Goal: Task Accomplishment & Management: Use online tool/utility

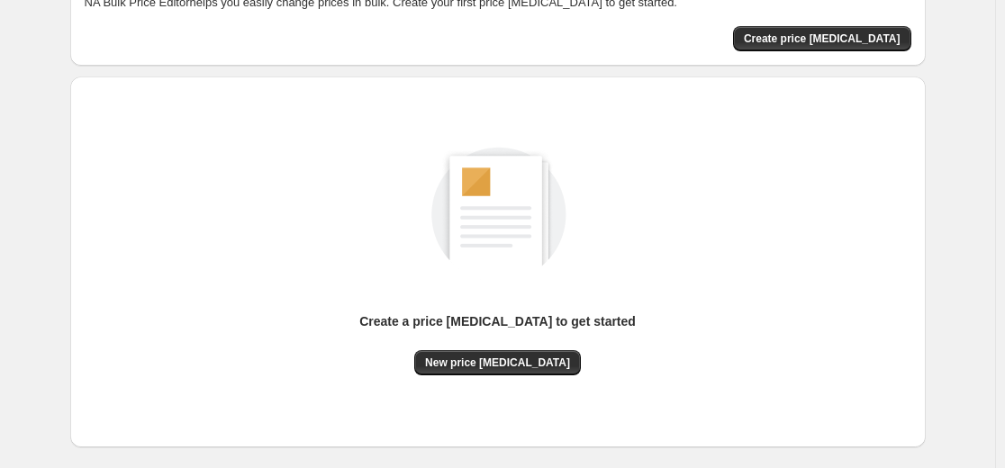
scroll to position [180, 0]
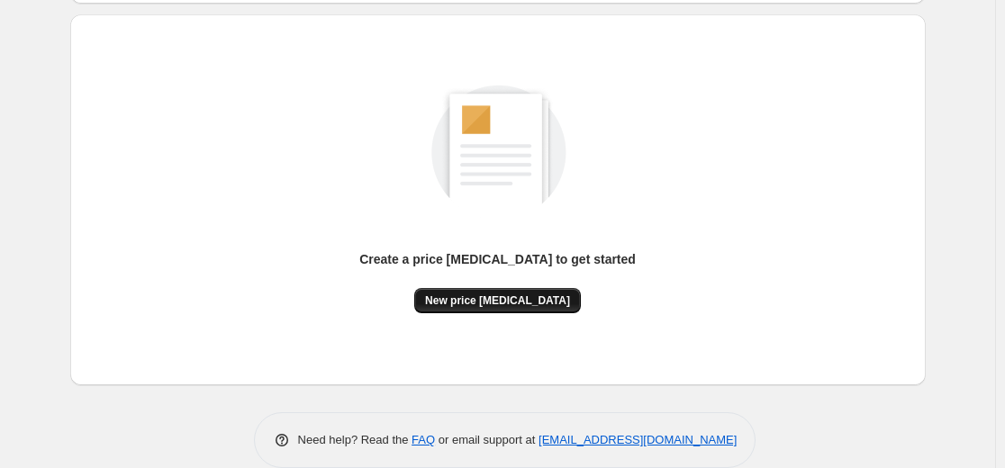
click at [531, 288] on button "New price [MEDICAL_DATA]" at bounding box center [497, 300] width 167 height 25
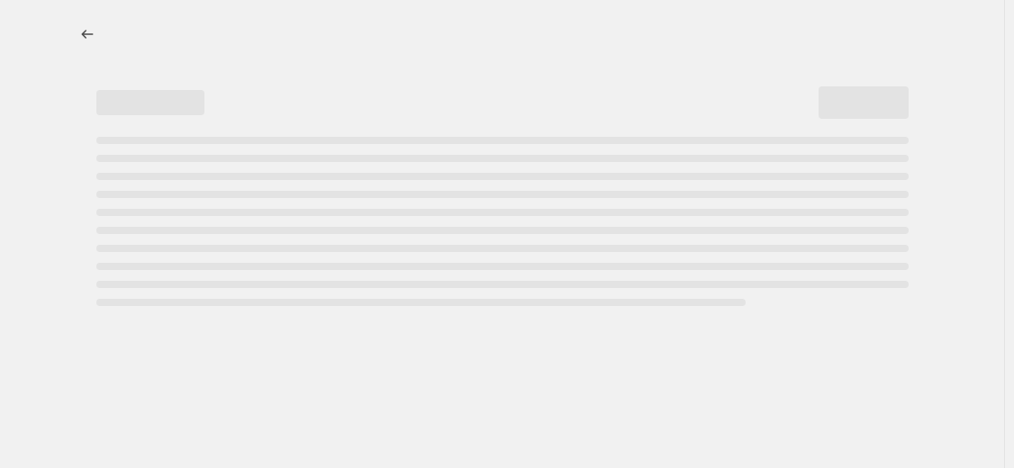
select select "percentage"
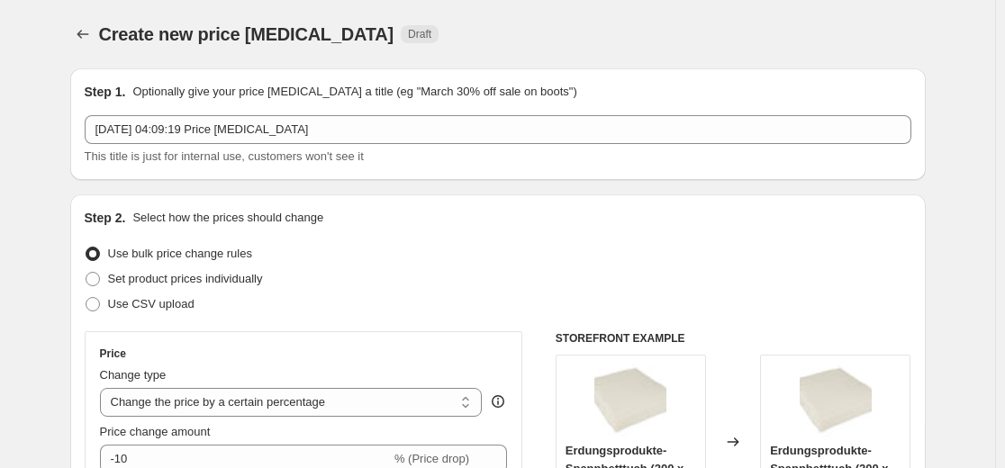
scroll to position [90, 0]
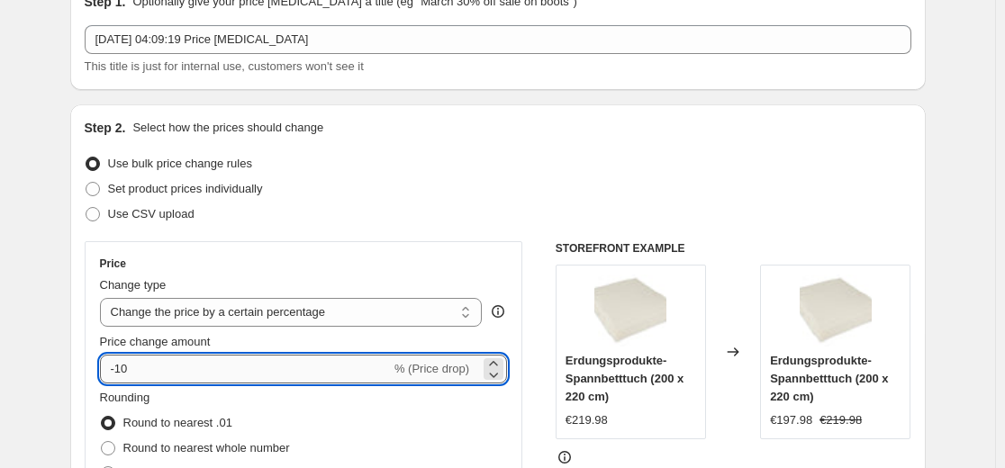
click at [205, 369] on input "-10" at bounding box center [245, 369] width 291 height 29
type input "-1"
type input "-35"
click at [285, 236] on div "Step 2. Select how the prices should change Use bulk price change rules Set pro…" at bounding box center [498, 420] width 827 height 603
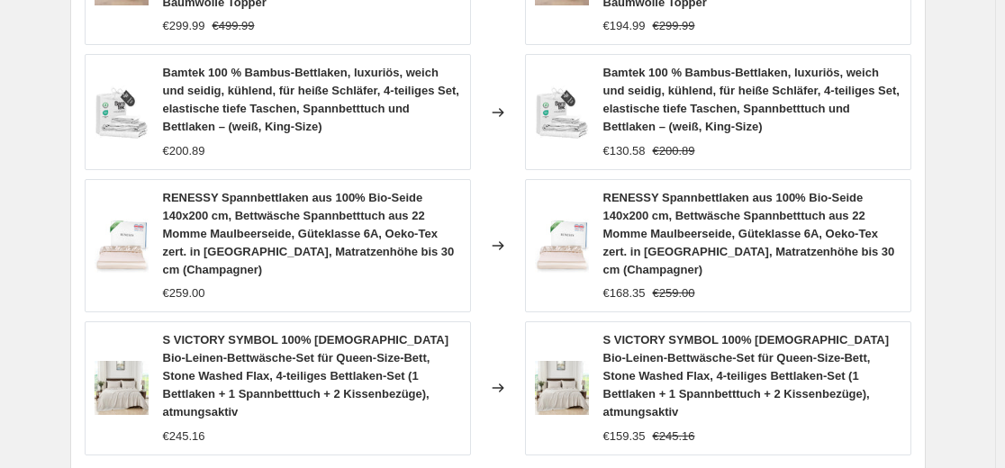
scroll to position [1261, 0]
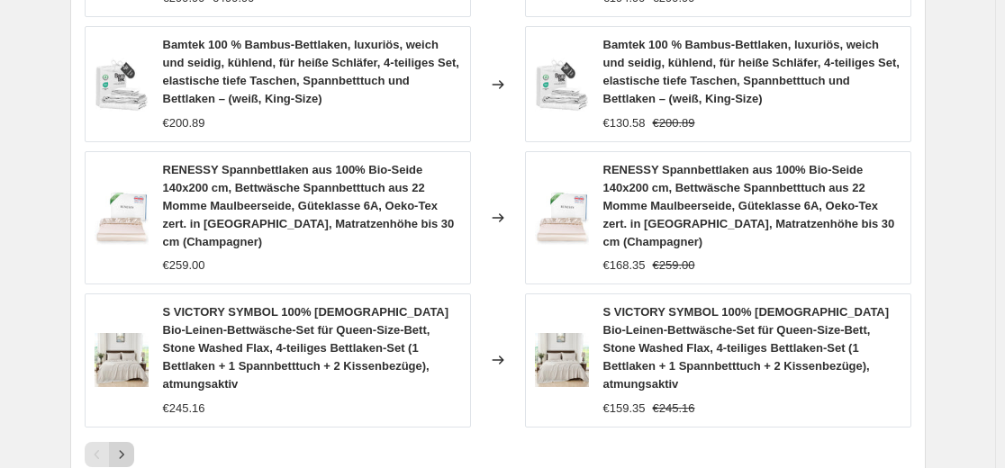
click at [127, 446] on icon "Next" at bounding box center [122, 455] width 18 height 18
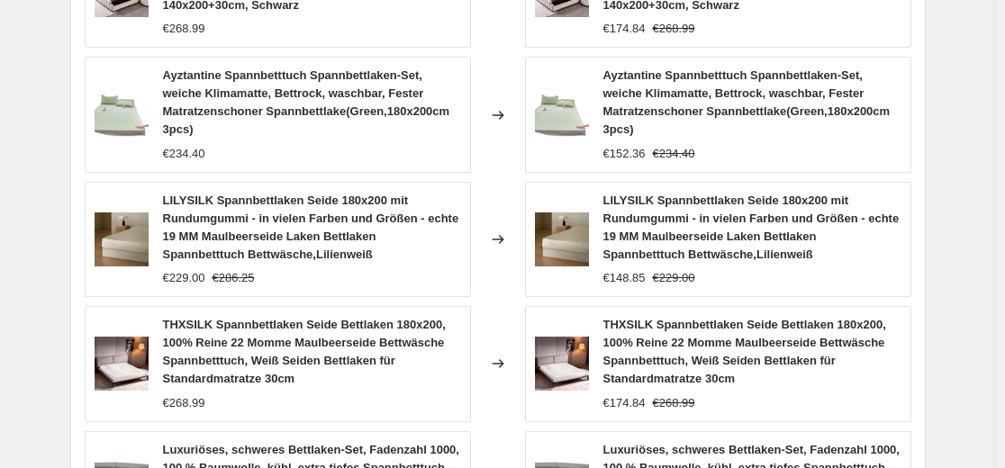
scroll to position [1441, 0]
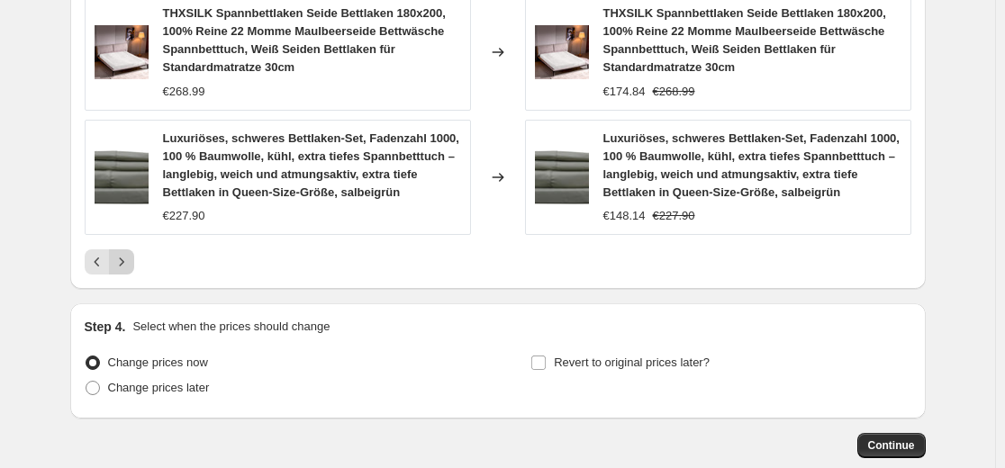
click at [129, 260] on icon "Next" at bounding box center [122, 262] width 18 height 18
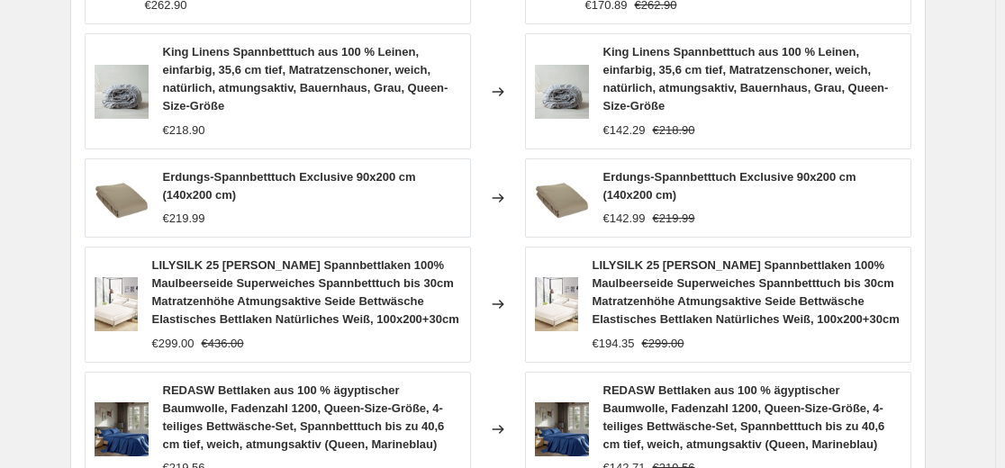
scroll to position [1333, 0]
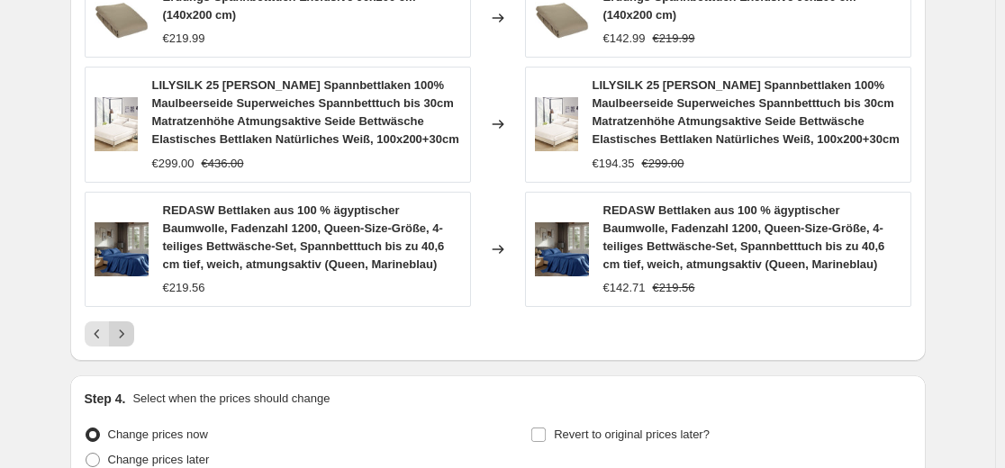
click at [124, 340] on icon "Next" at bounding box center [122, 334] width 18 height 18
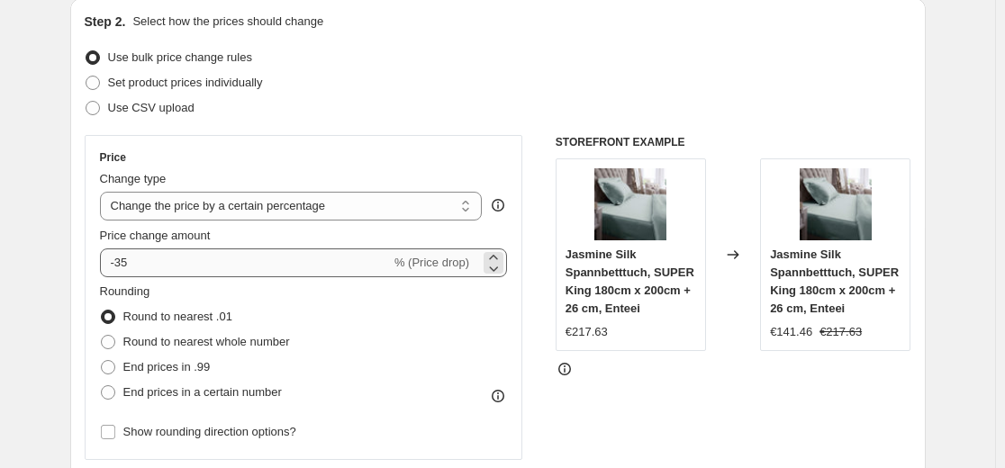
scroll to position [0, 0]
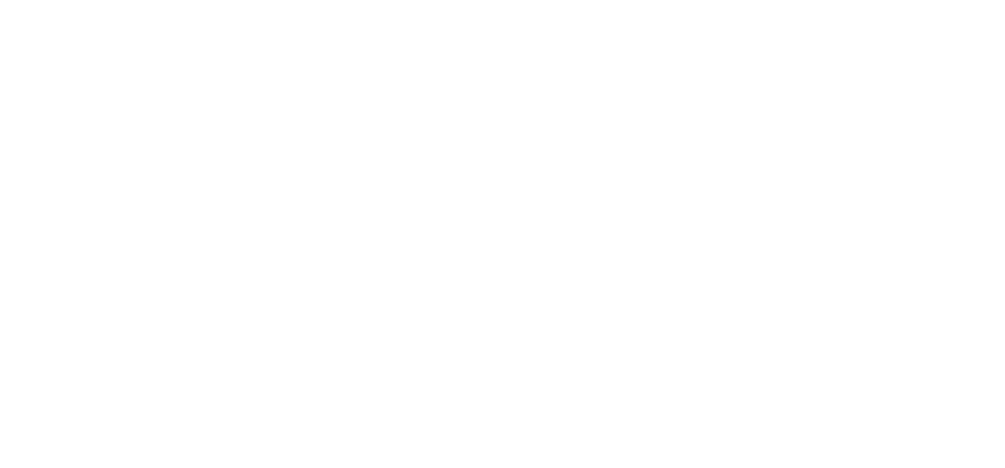
select select "percentage"
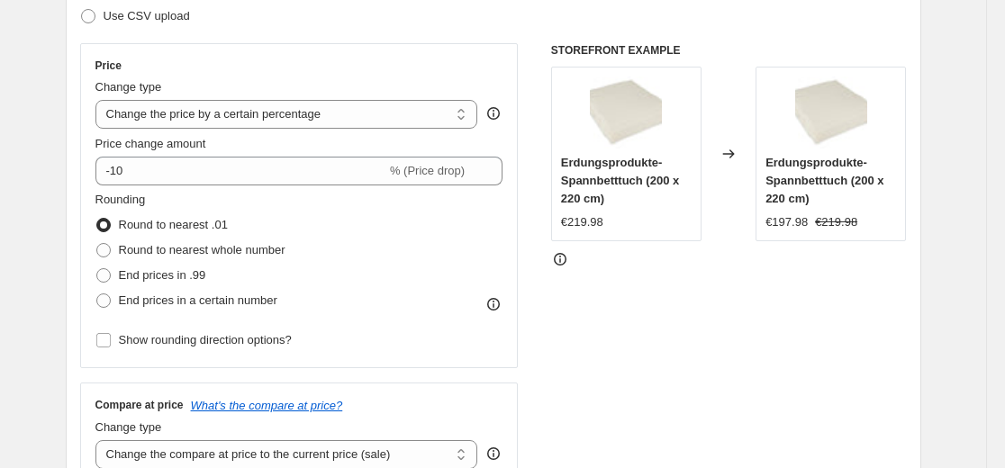
scroll to position [180, 0]
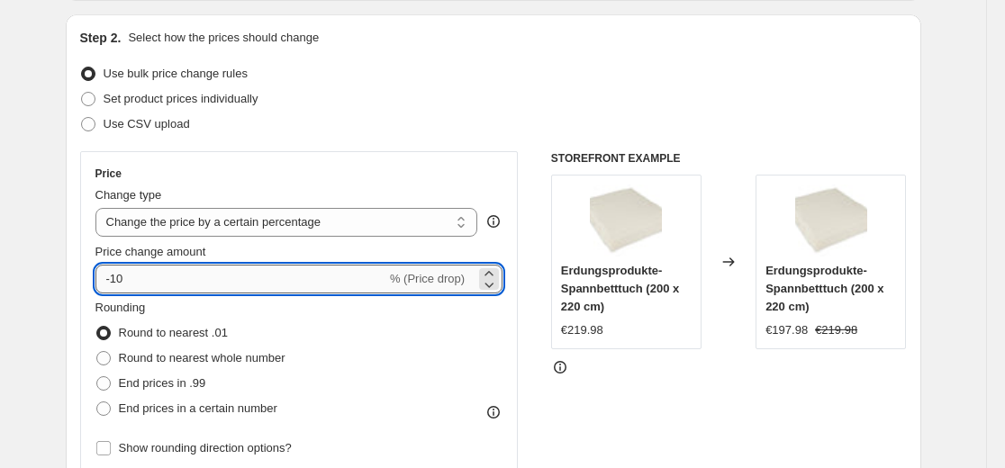
click at [174, 293] on input "-10" at bounding box center [240, 279] width 291 height 29
type input "-1"
type input "-35"
click at [71, 233] on div "Step 2. Select how the prices should change Use bulk price change rules Set pro…" at bounding box center [494, 330] width 856 height 632
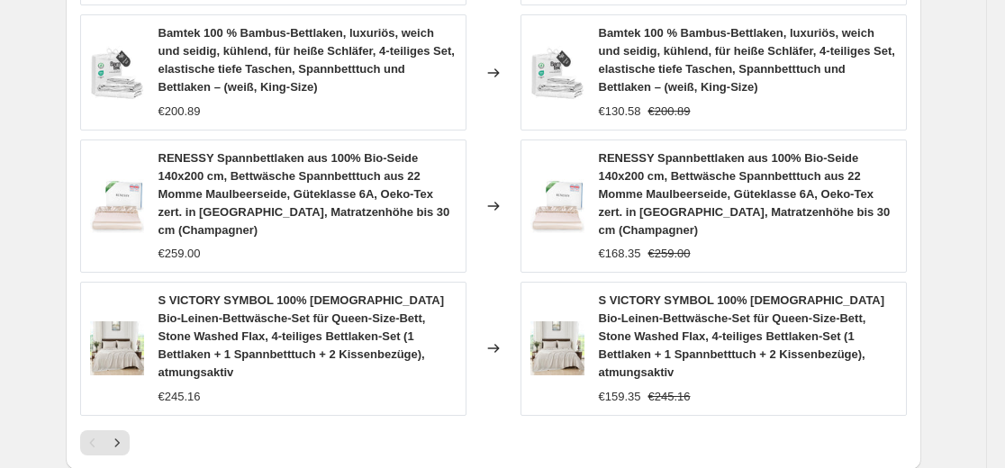
scroll to position [1351, 0]
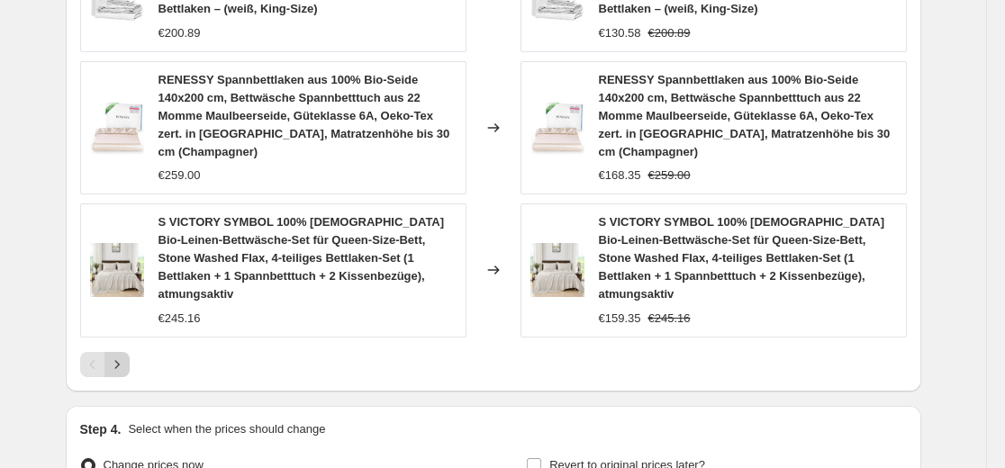
click at [123, 356] on icon "Next" at bounding box center [117, 365] width 18 height 18
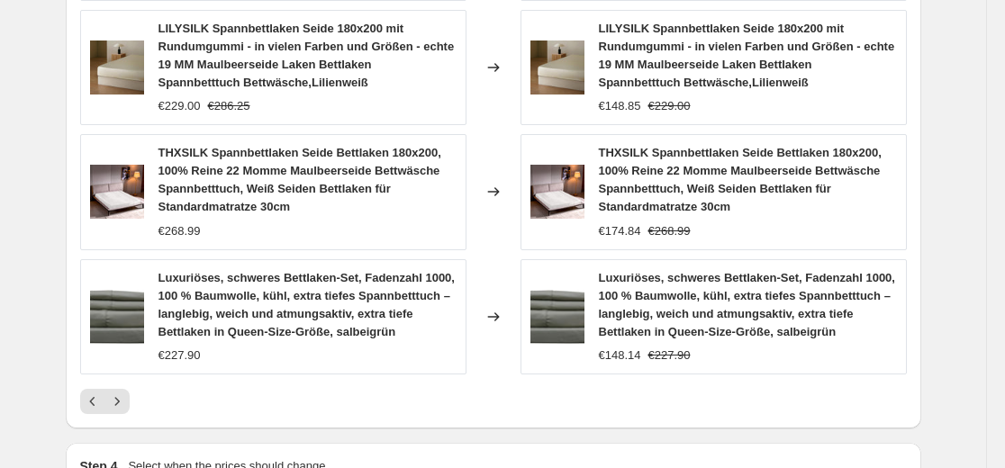
scroll to position [1333, 0]
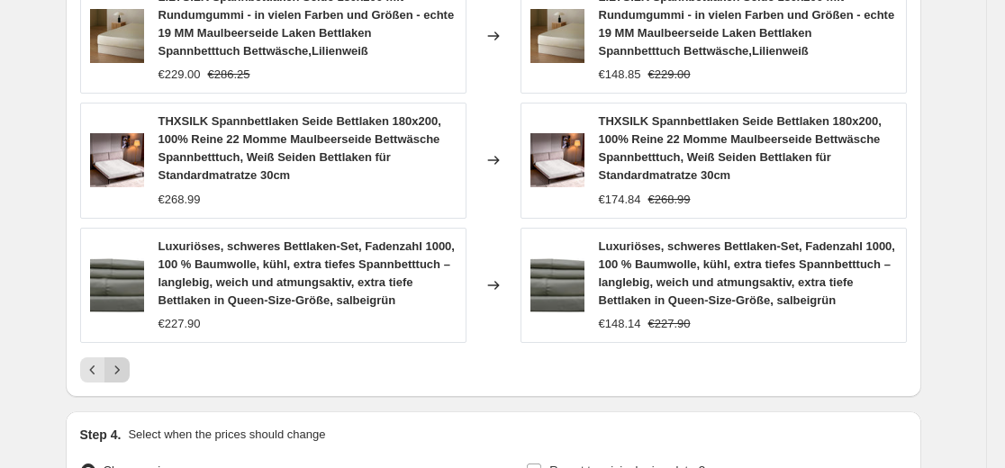
click at [126, 379] on icon "Next" at bounding box center [117, 370] width 18 height 18
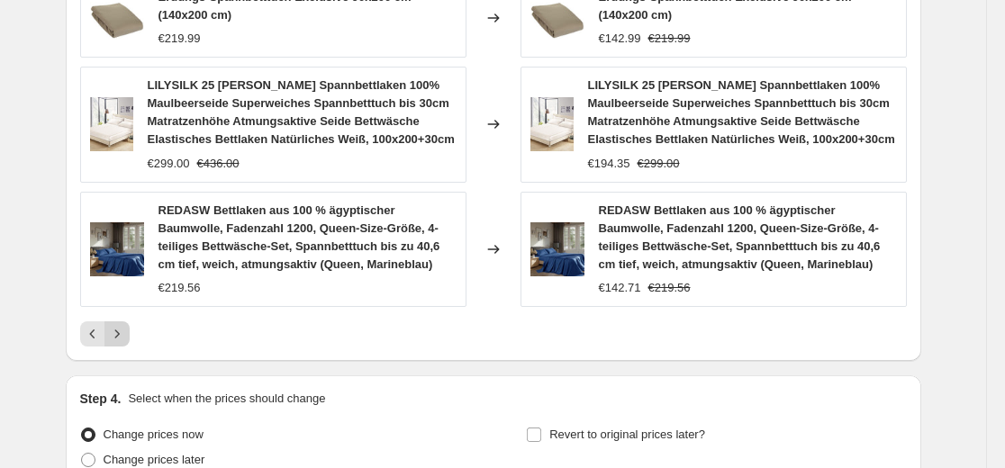
click at [126, 346] on button "Next" at bounding box center [116, 334] width 25 height 25
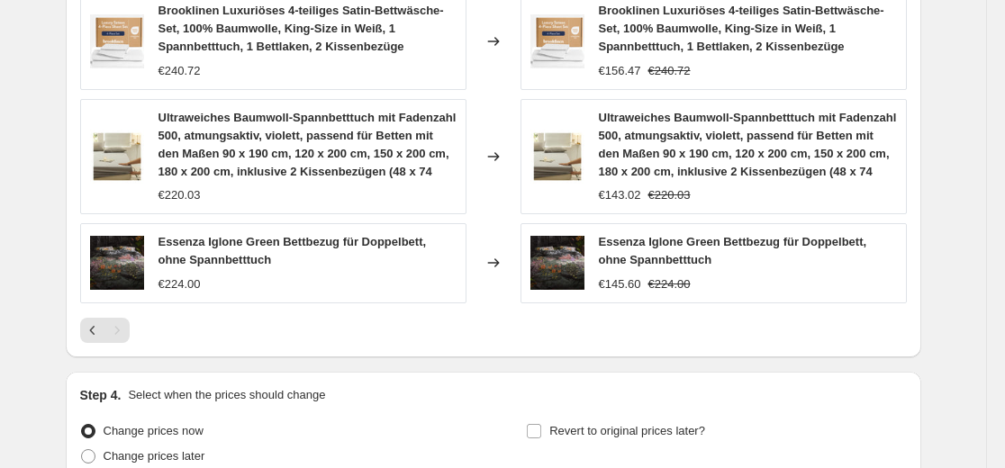
scroll to position [1243, 0]
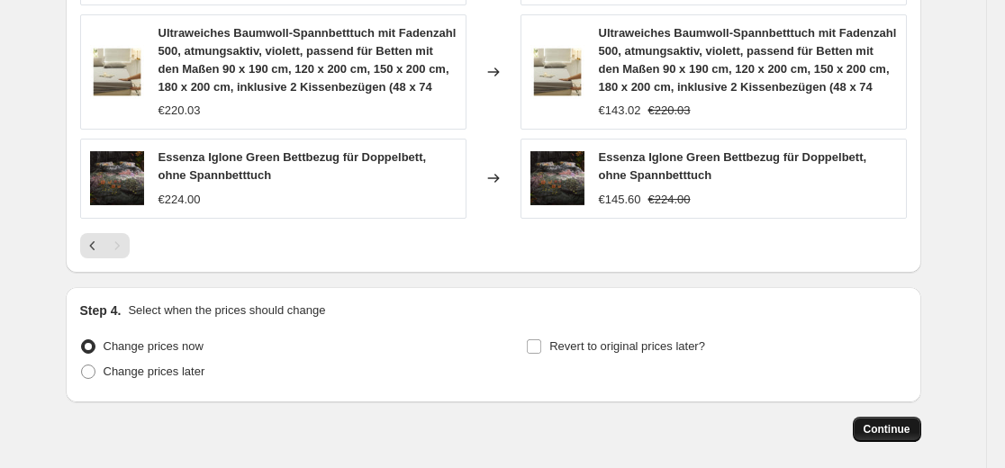
click at [881, 422] on button "Continue" at bounding box center [887, 429] width 68 height 25
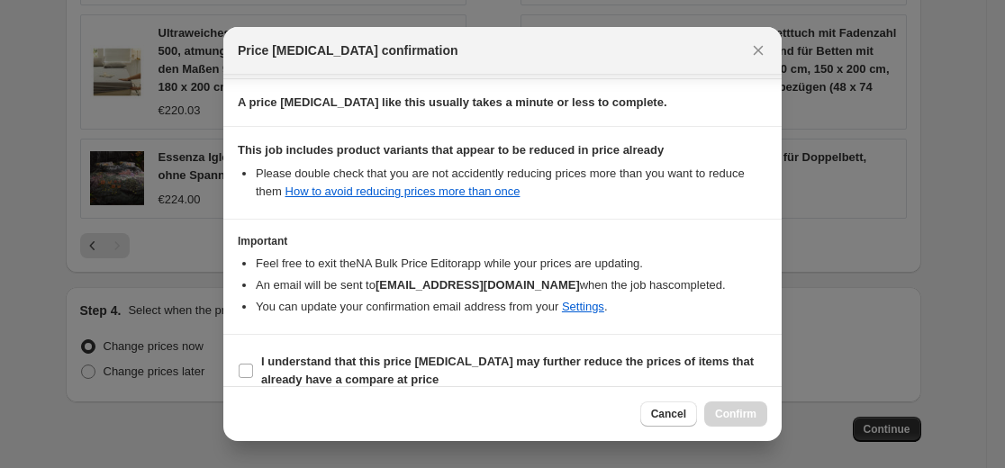
scroll to position [290, 0]
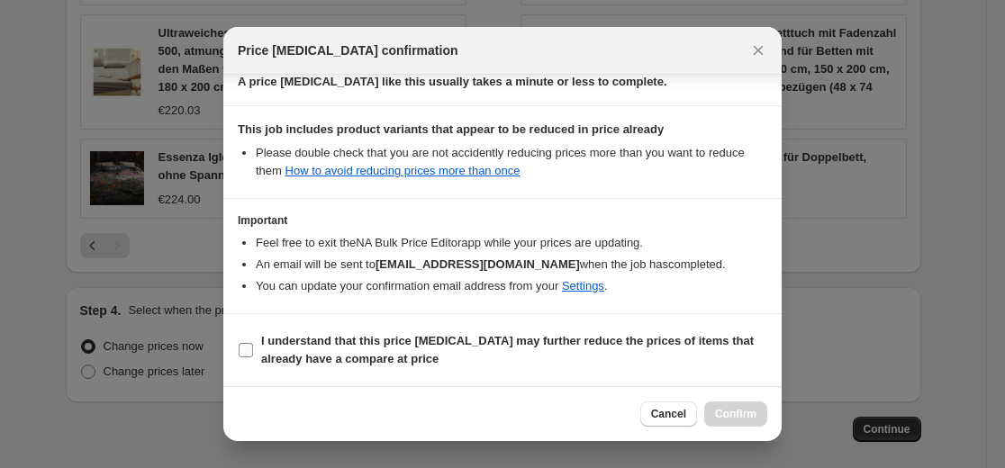
click at [565, 336] on b "I understand that this price [MEDICAL_DATA] may further reduce the prices of it…" at bounding box center [507, 350] width 493 height 32
click at [253, 343] on input "I understand that this price [MEDICAL_DATA] may further reduce the prices of it…" at bounding box center [246, 350] width 14 height 14
checkbox input "true"
click at [741, 403] on button "Confirm" at bounding box center [735, 414] width 63 height 25
